Goal: Transaction & Acquisition: Purchase product/service

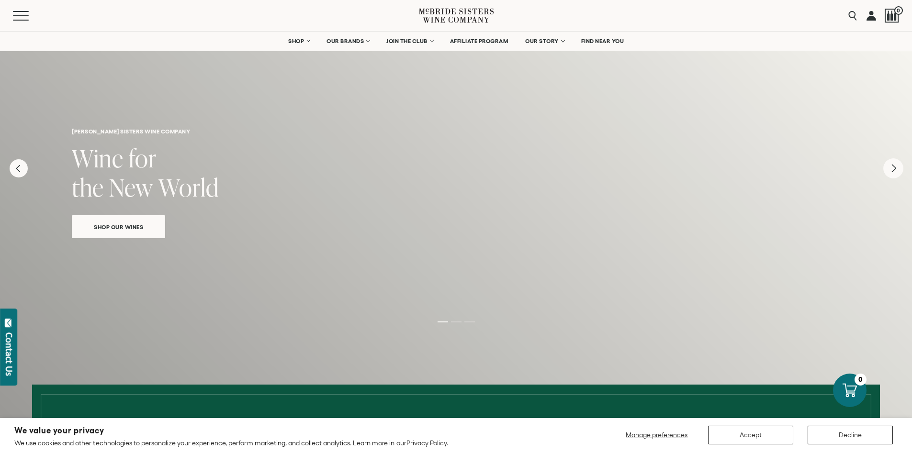
click at [888, 172] on icon "Next" at bounding box center [893, 168] width 20 height 20
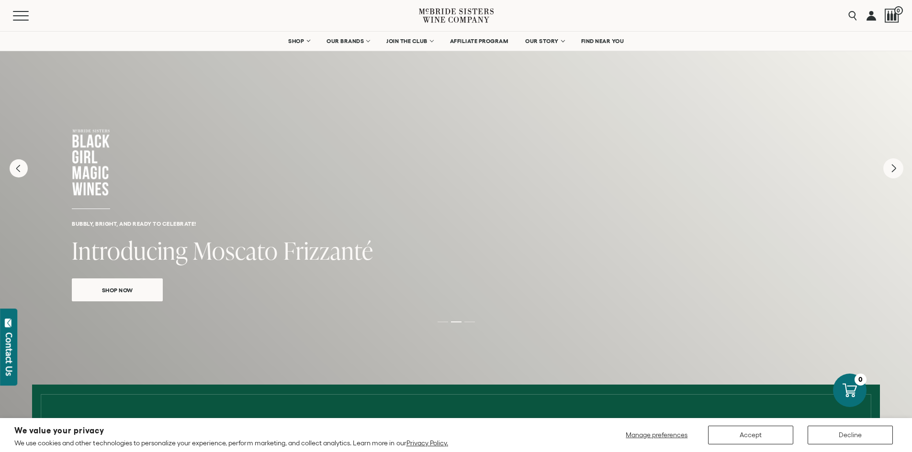
click at [888, 172] on icon "Next" at bounding box center [893, 168] width 20 height 20
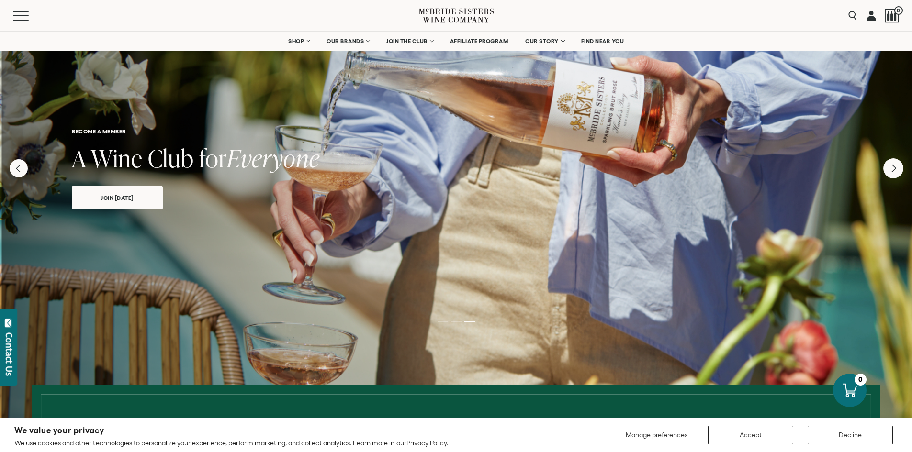
click at [888, 172] on icon "Next" at bounding box center [893, 168] width 20 height 20
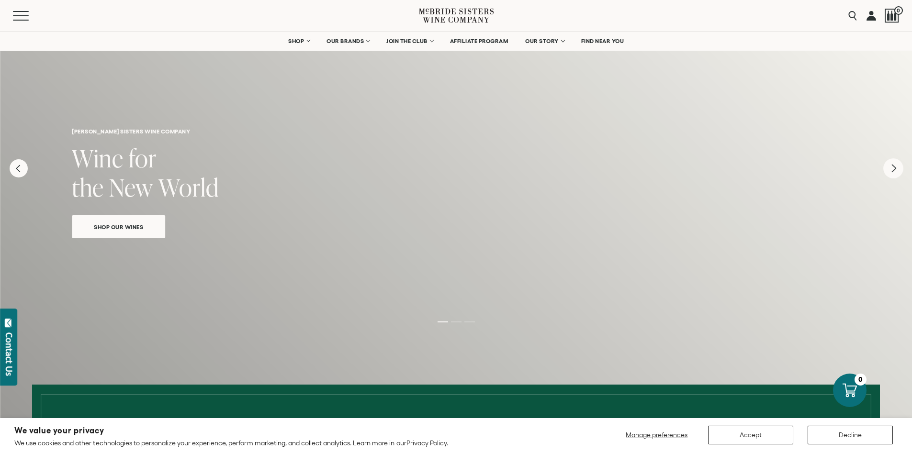
click at [888, 172] on icon "Next" at bounding box center [893, 168] width 20 height 20
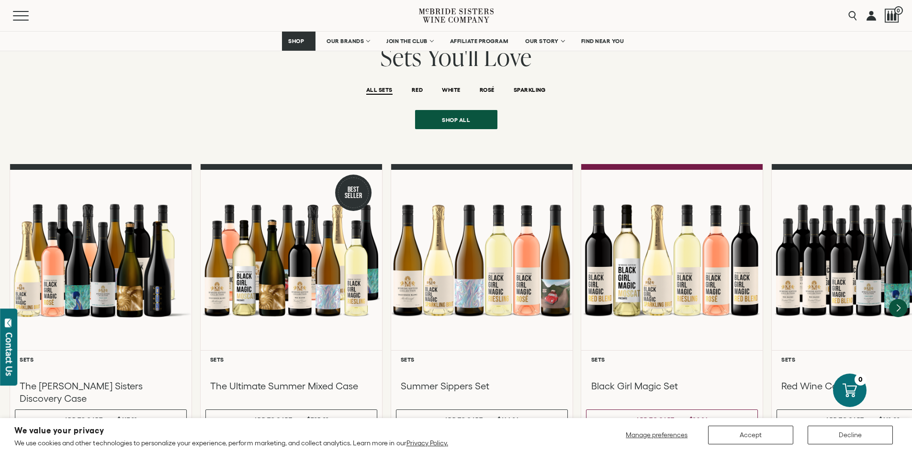
scroll to position [766, 0]
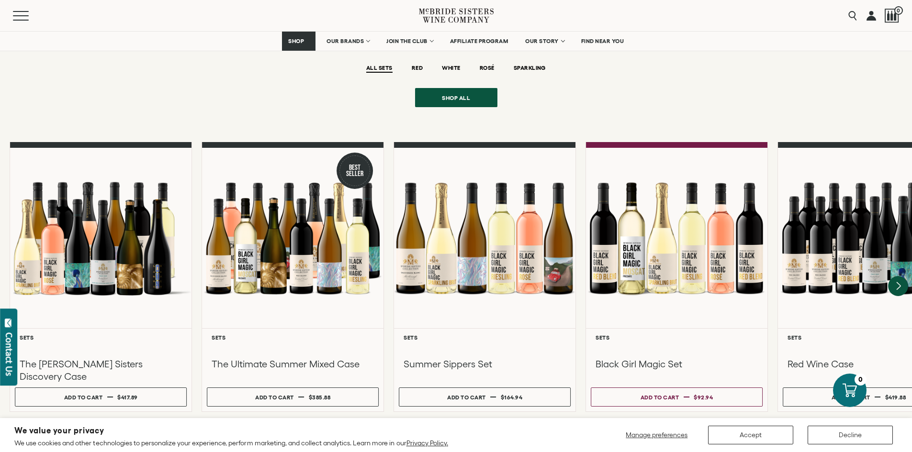
click at [896, 276] on icon "Next" at bounding box center [898, 286] width 20 height 20
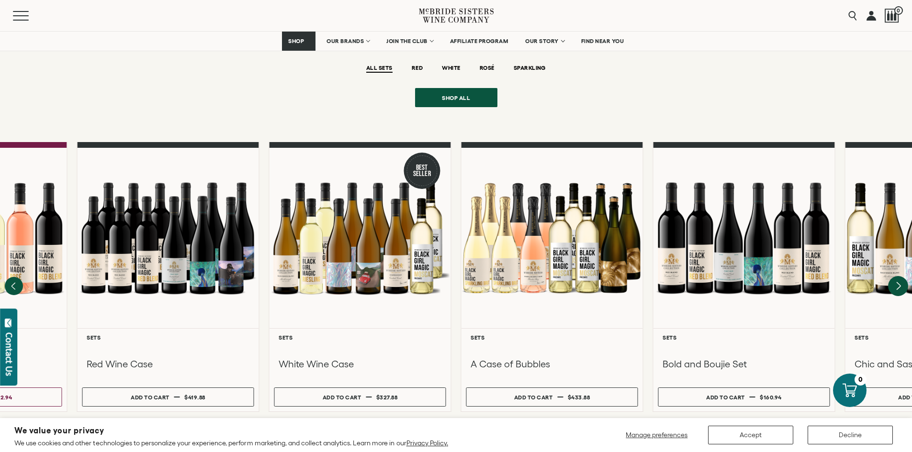
click at [896, 276] on icon "Next" at bounding box center [898, 286] width 20 height 20
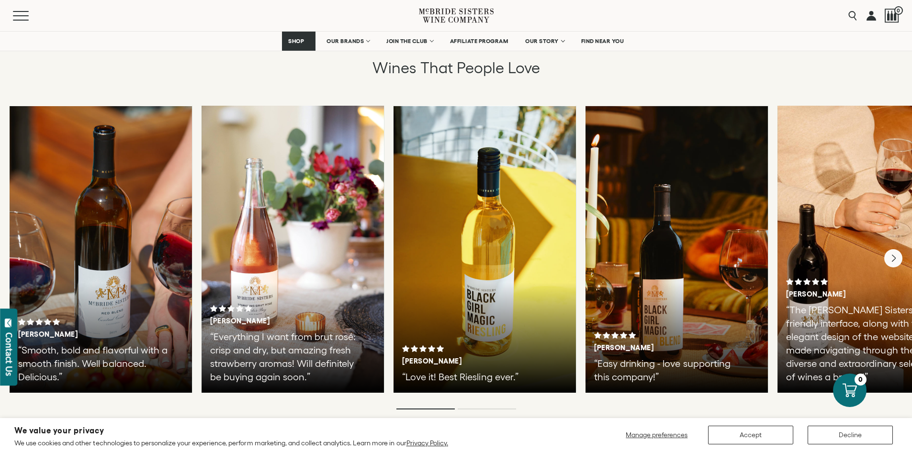
scroll to position [1675, 0]
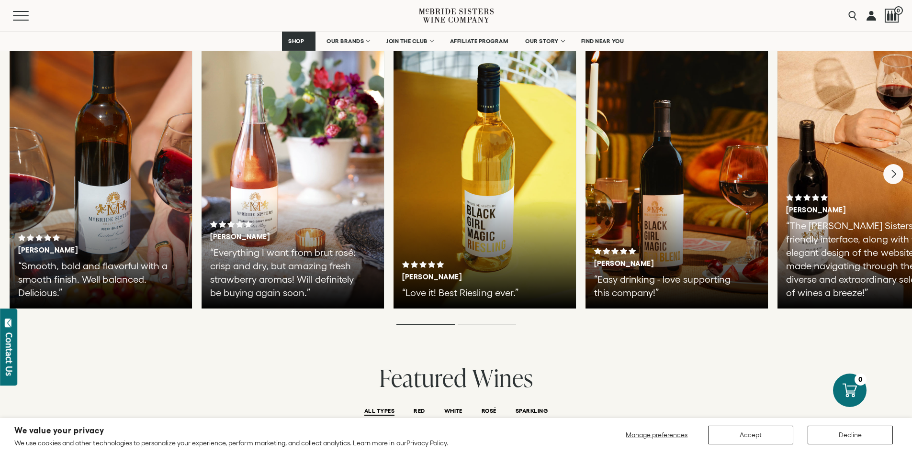
click at [895, 164] on icon "Next" at bounding box center [893, 174] width 20 height 20
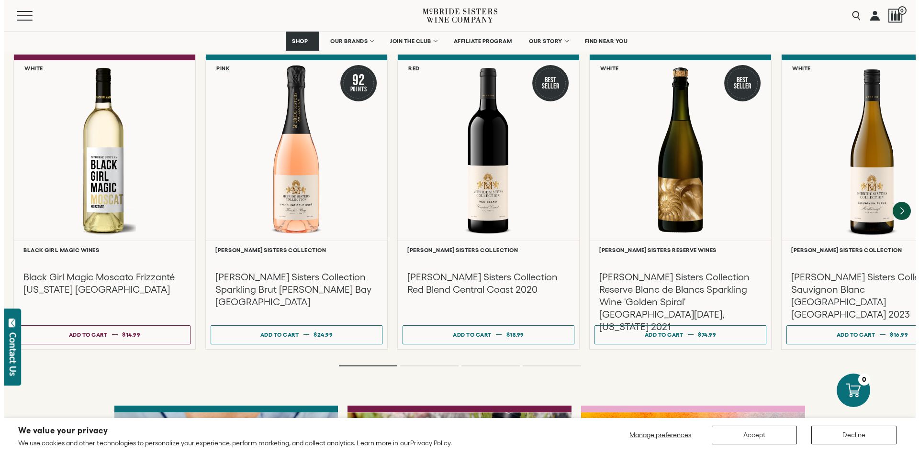
scroll to position [2058, 0]
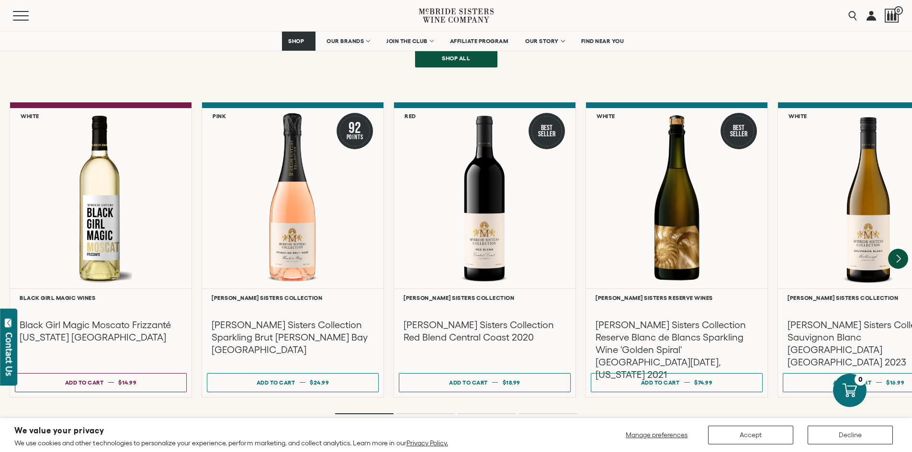
click at [896, 249] on icon "Next" at bounding box center [898, 259] width 20 height 20
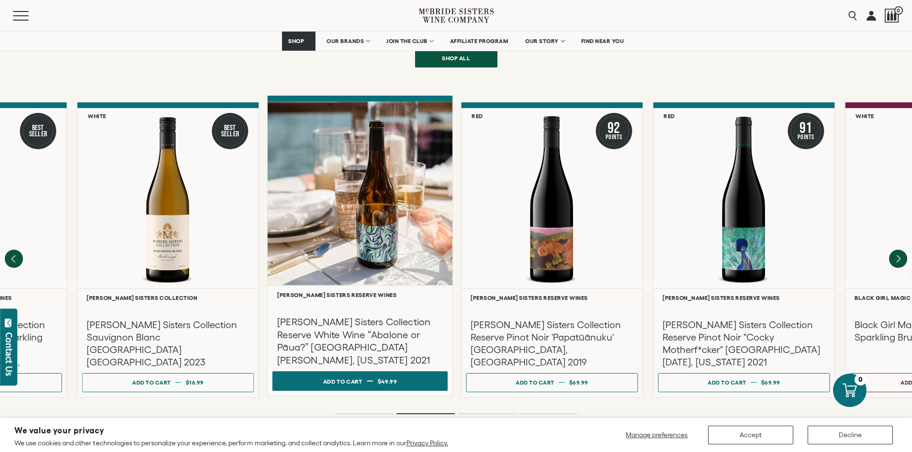
click at [360, 374] on div "Add to cart" at bounding box center [342, 381] width 39 height 14
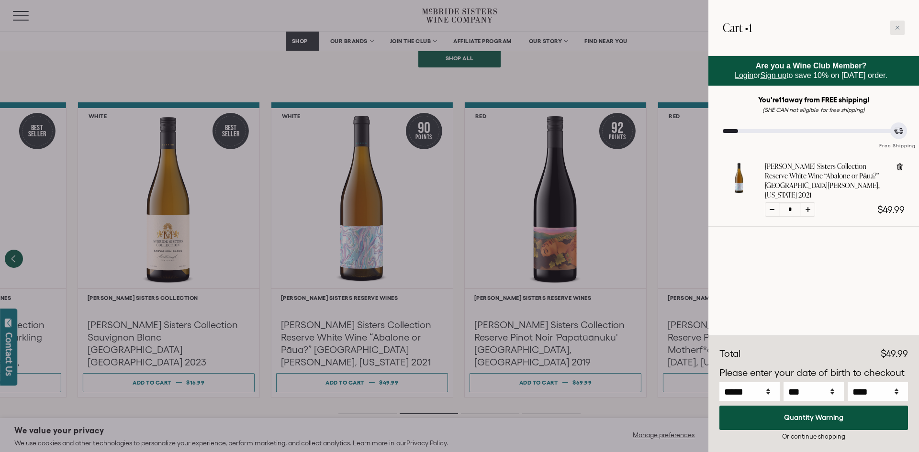
click at [897, 27] on icon at bounding box center [897, 27] width 5 height 5
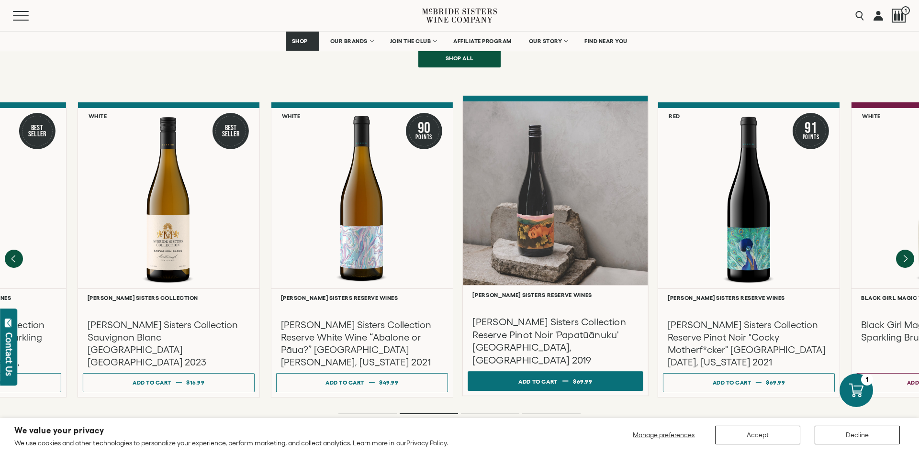
click at [549, 374] on div "Add to cart" at bounding box center [537, 381] width 39 height 14
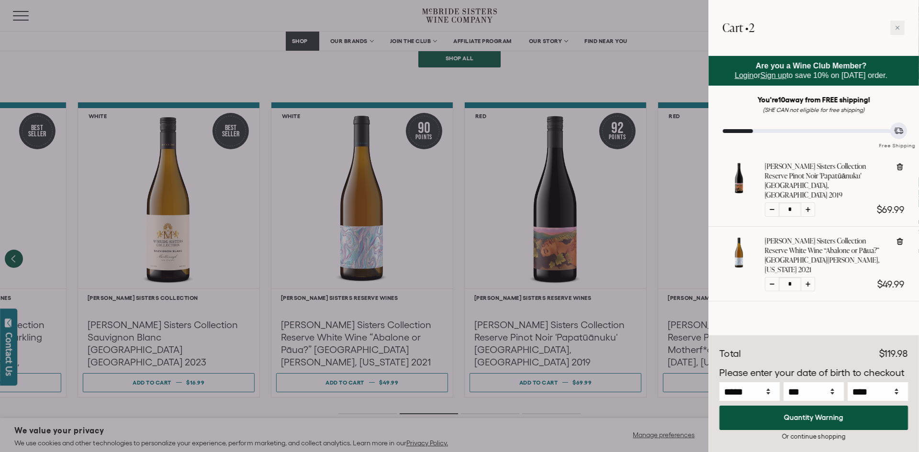
click at [676, 366] on div at bounding box center [459, 226] width 919 height 452
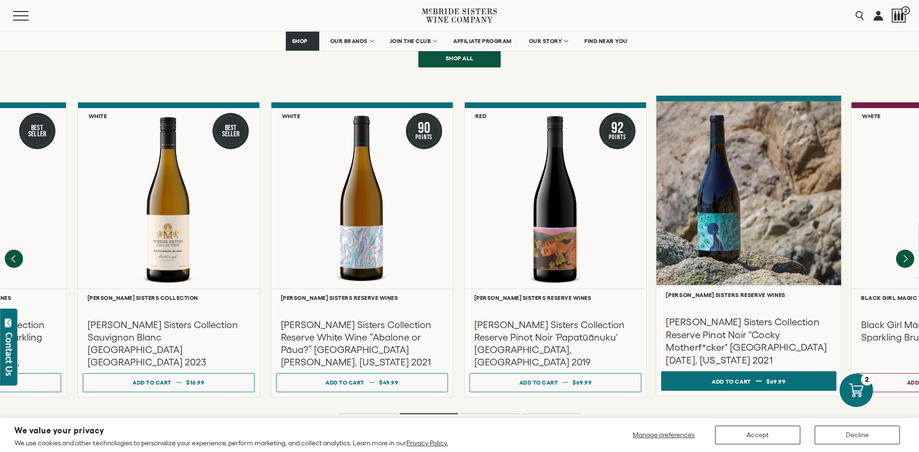
click at [770, 378] on span "$69.99" at bounding box center [776, 381] width 20 height 6
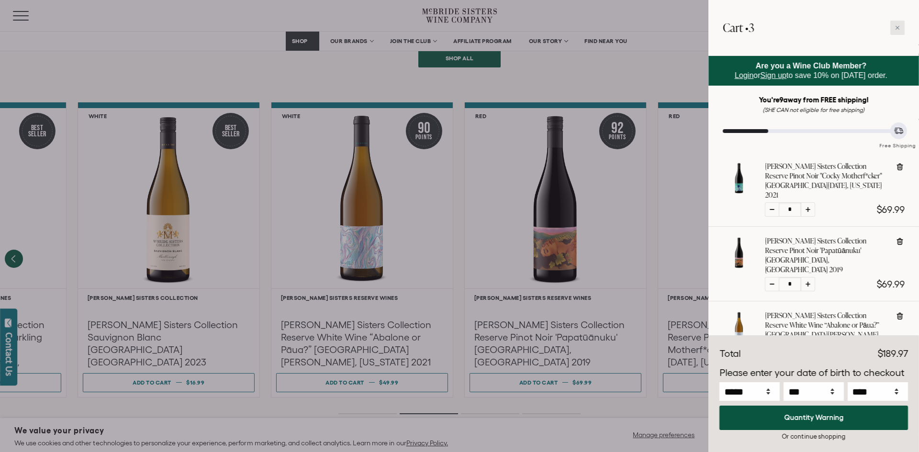
click at [899, 26] on icon at bounding box center [897, 27] width 5 height 5
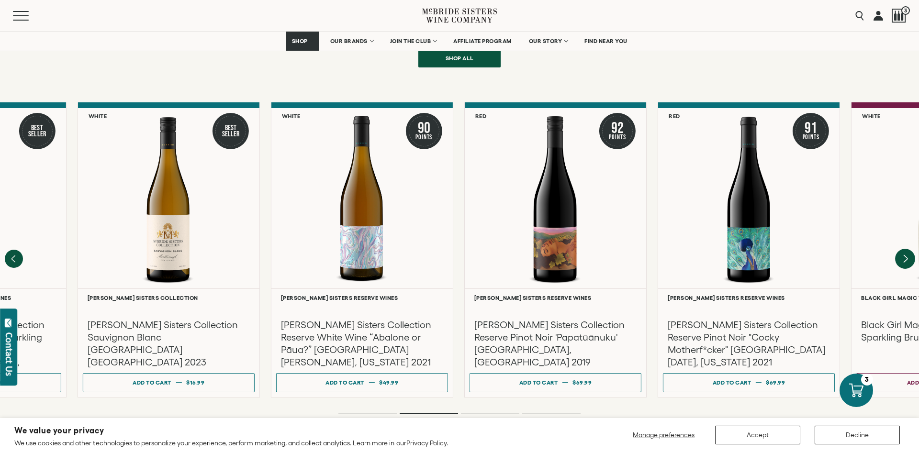
click at [902, 249] on icon "Next" at bounding box center [905, 259] width 20 height 20
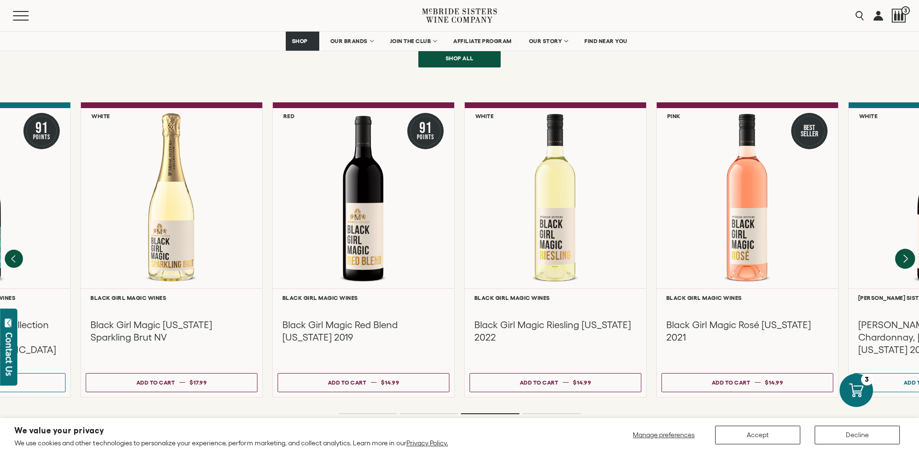
click at [901, 249] on icon "Next" at bounding box center [905, 259] width 20 height 20
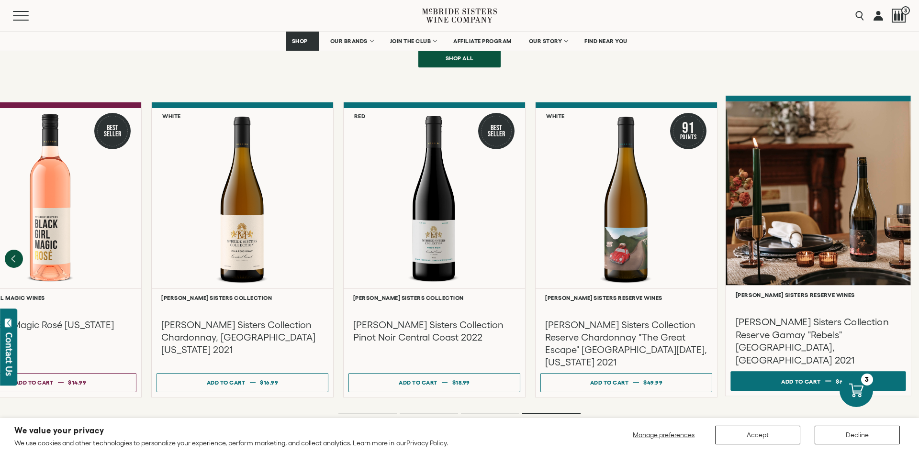
click at [808, 376] on button "Add to cart Regular price $69.99 Regular price Sale price $69.99 Unit price / p…" at bounding box center [817, 382] width 175 height 20
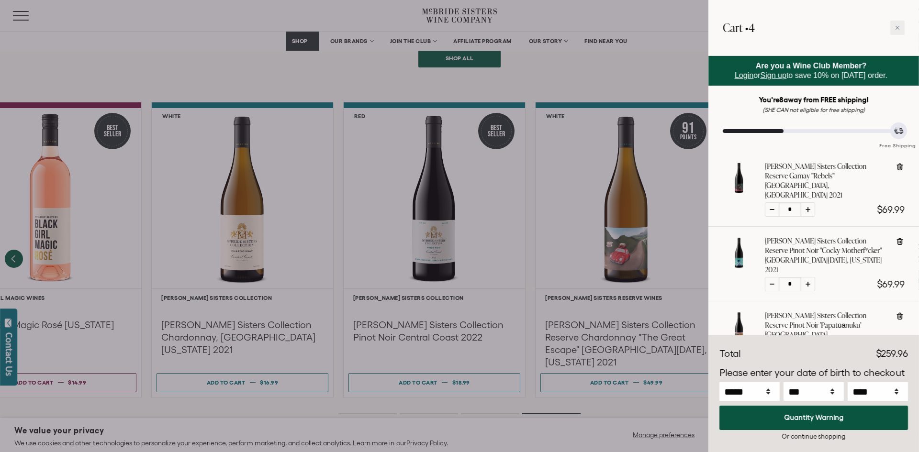
click at [659, 14] on div at bounding box center [459, 226] width 919 height 452
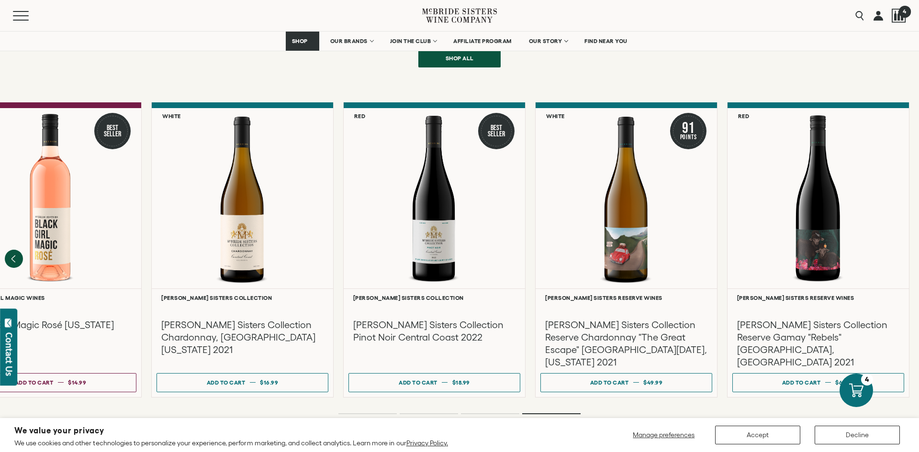
click at [902, 11] on span "4" at bounding box center [904, 11] width 12 height 12
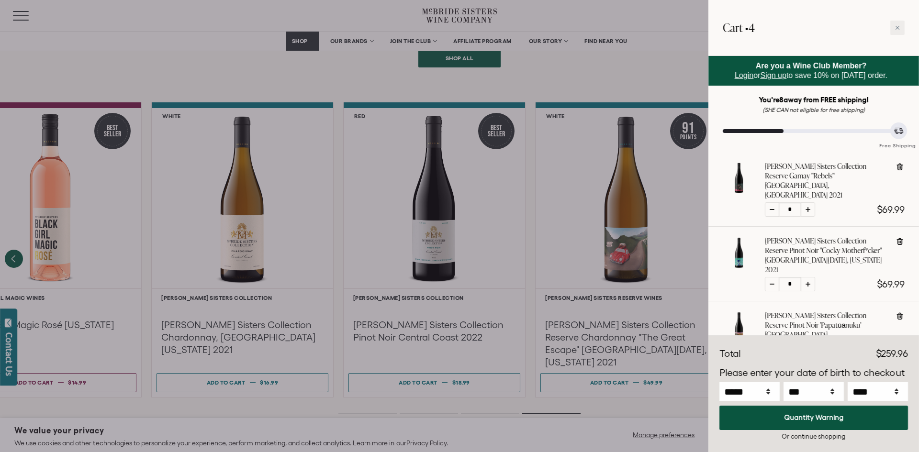
scroll to position [96, 0]
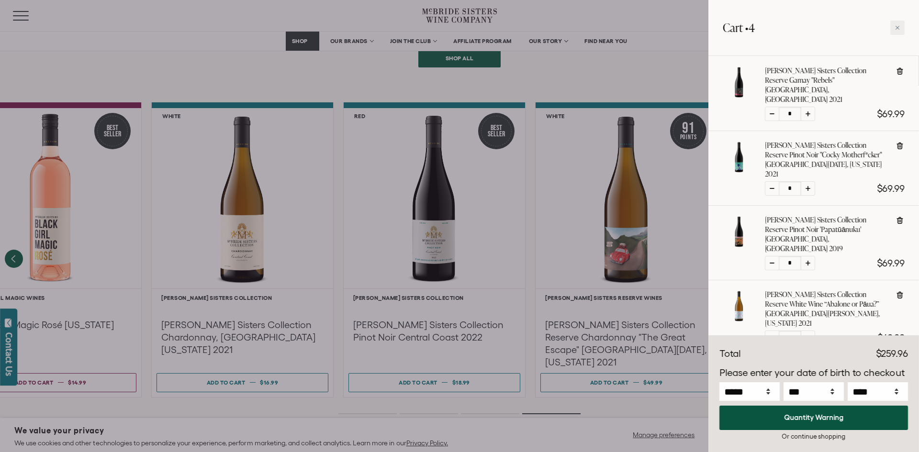
click at [618, 74] on div at bounding box center [459, 226] width 919 height 452
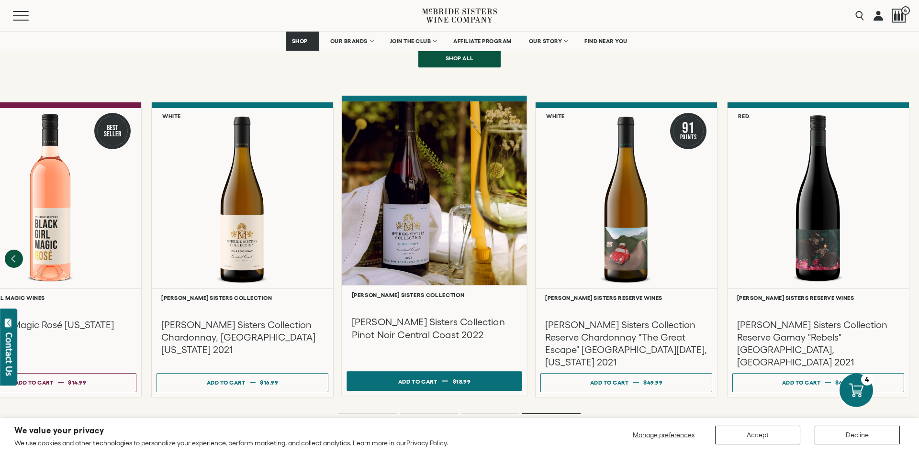
click at [433, 374] on div "Add to cart" at bounding box center [417, 381] width 39 height 14
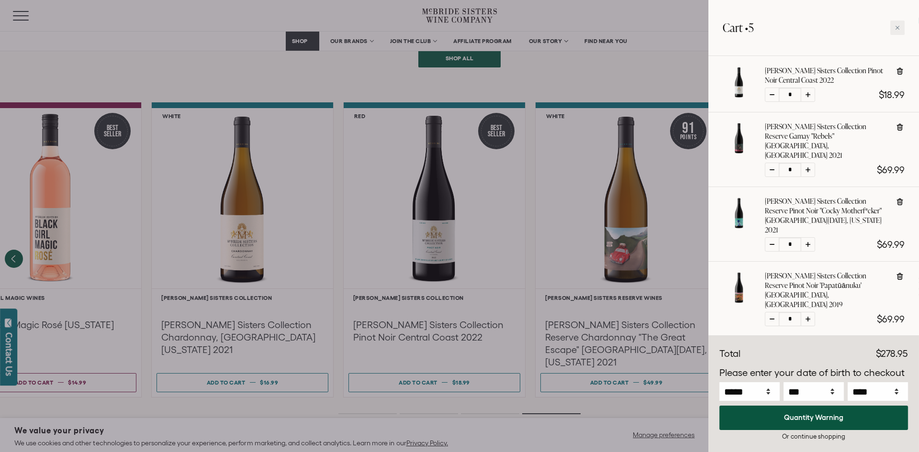
click at [669, 72] on div at bounding box center [459, 226] width 919 height 452
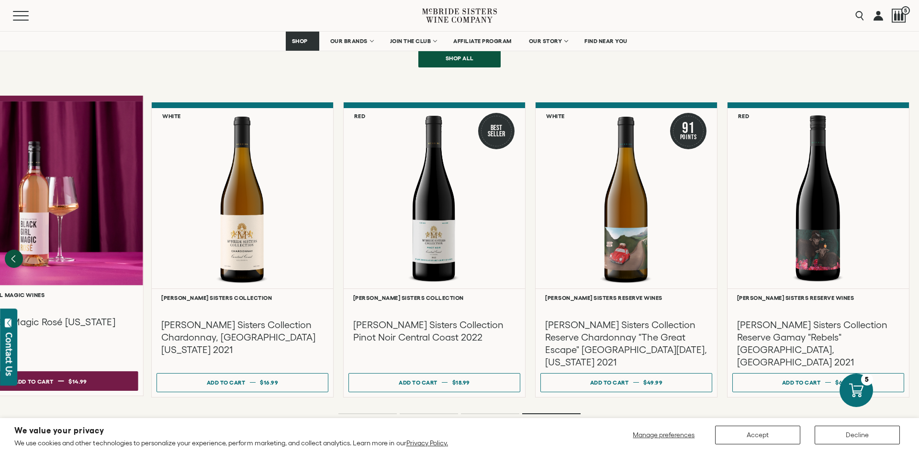
click at [79, 378] on span "$14.99" at bounding box center [77, 381] width 19 height 6
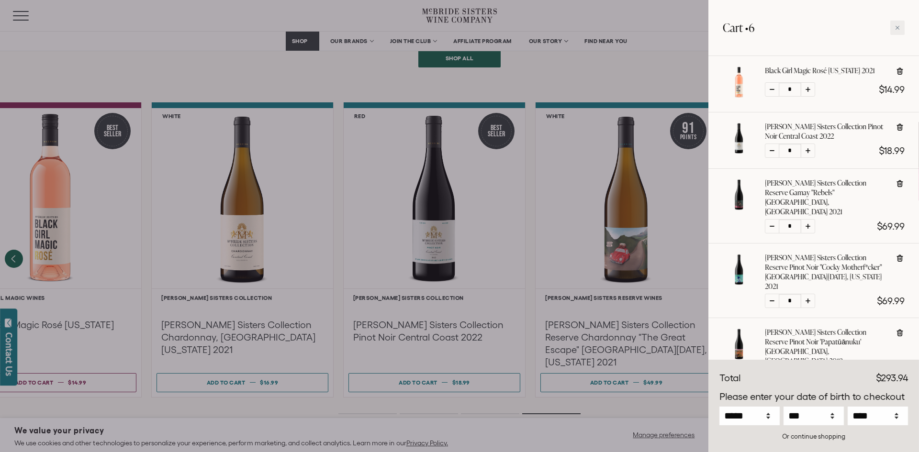
click at [665, 56] on div at bounding box center [459, 226] width 919 height 452
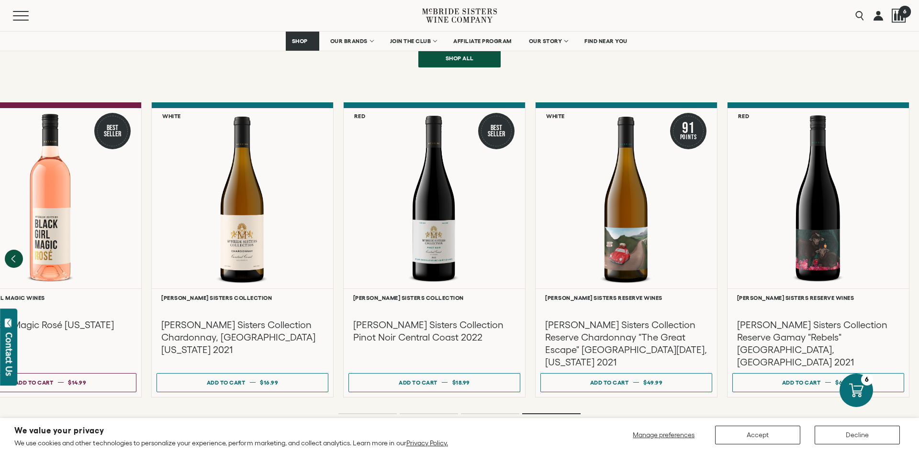
click at [906, 14] on span "6" at bounding box center [904, 11] width 12 height 12
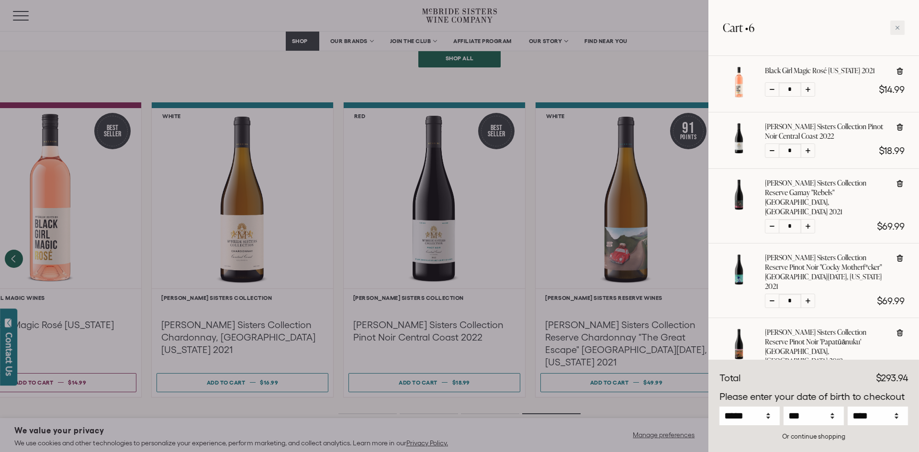
click at [613, 75] on div at bounding box center [459, 226] width 919 height 452
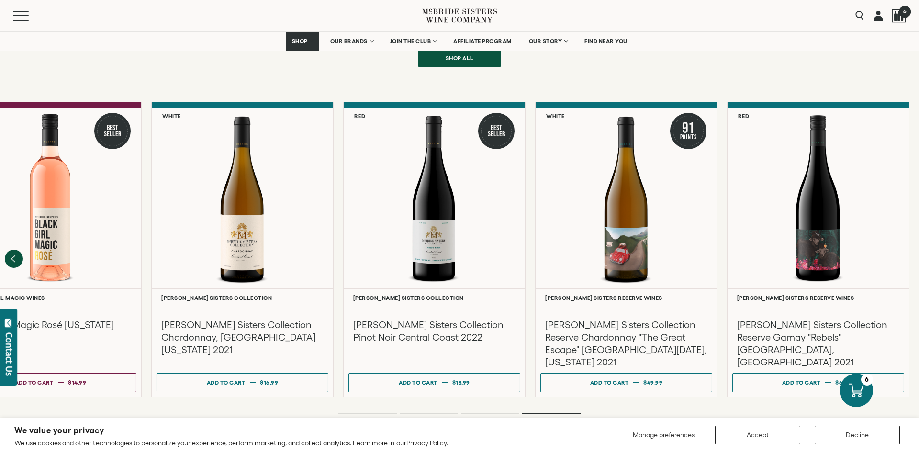
click at [901, 22] on div at bounding box center [899, 16] width 14 height 14
